Goal: Task Accomplishment & Management: Use online tool/utility

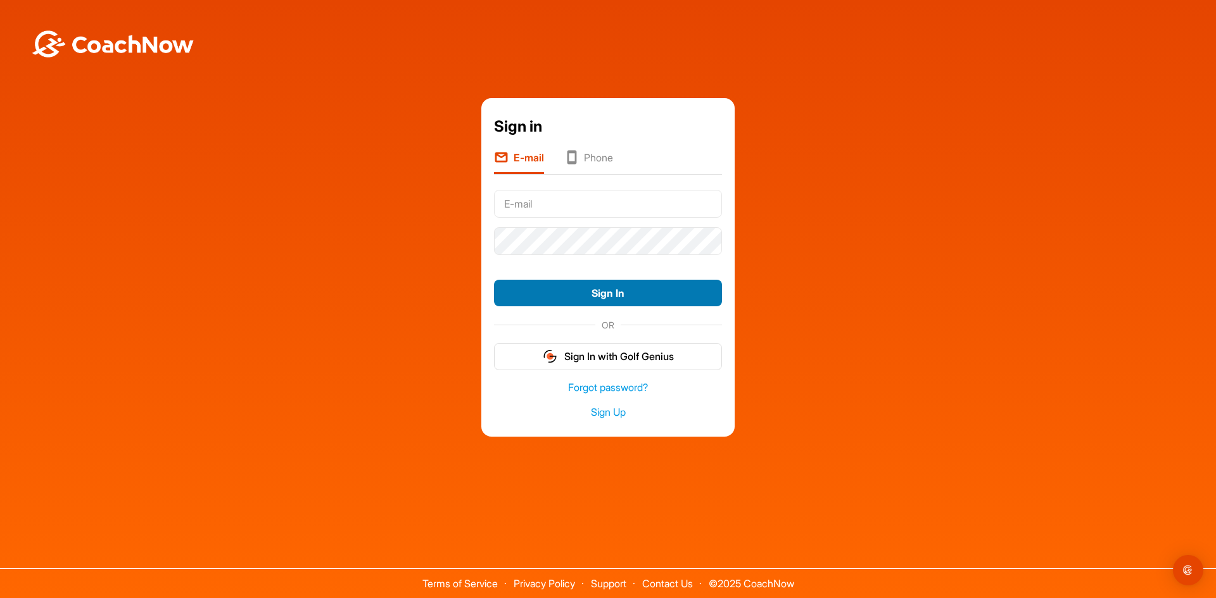
type input "[EMAIL_ADDRESS][DOMAIN_NAME]"
click at [660, 293] on button "Sign In" at bounding box center [608, 293] width 228 height 27
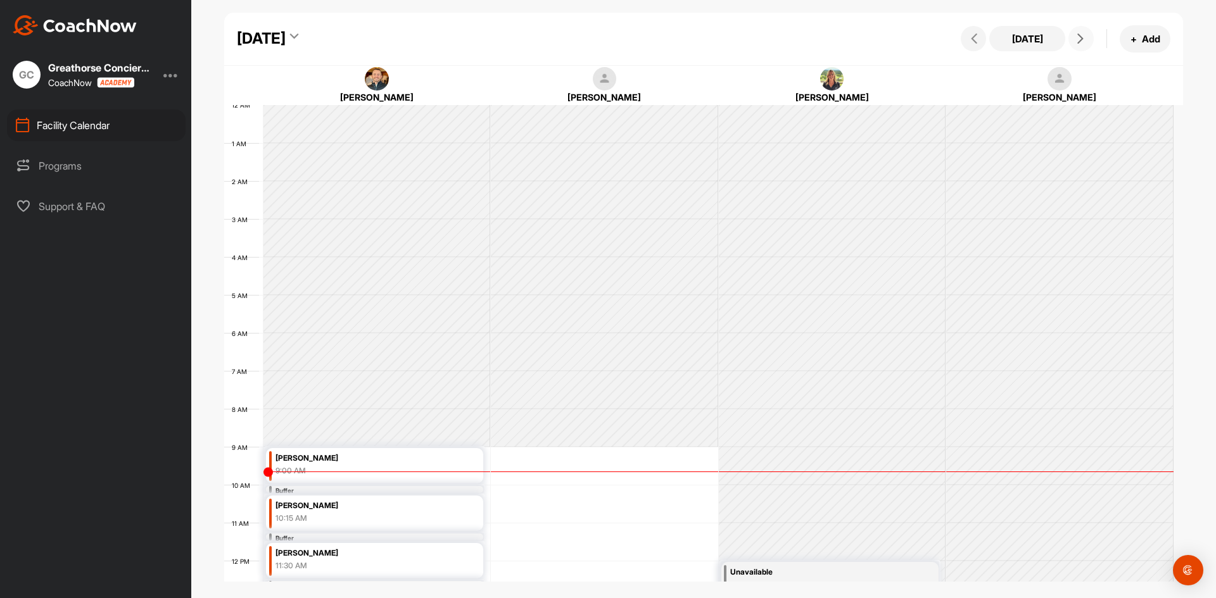
click at [1078, 46] on button at bounding box center [1080, 38] width 25 height 25
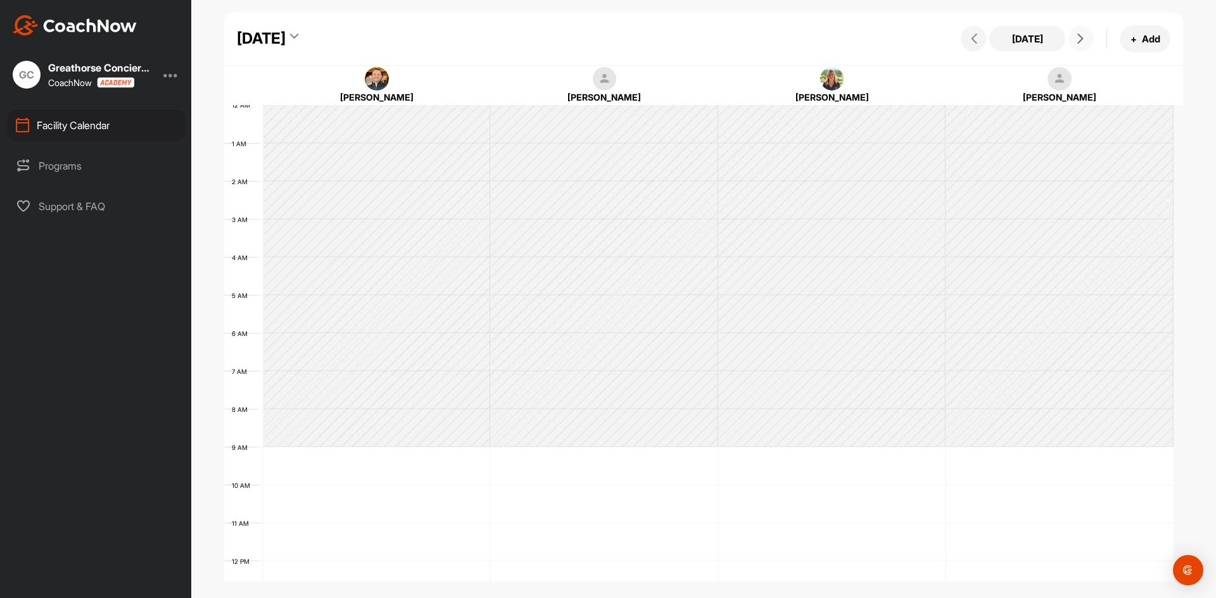
scroll to position [219, 0]
